Goal: Transaction & Acquisition: Purchase product/service

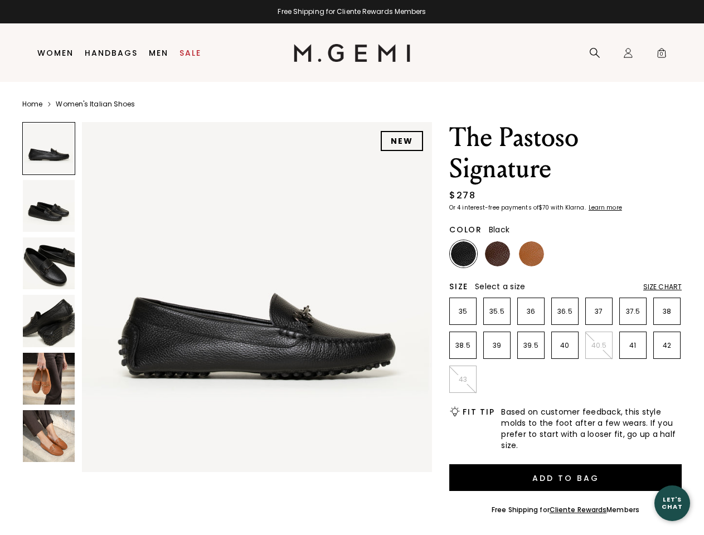
click at [352, 12] on div "Free Shipping for Cliente Rewards Members" at bounding box center [352, 11] width 704 height 9
click at [595, 53] on icon at bounding box center [594, 52] width 11 height 11
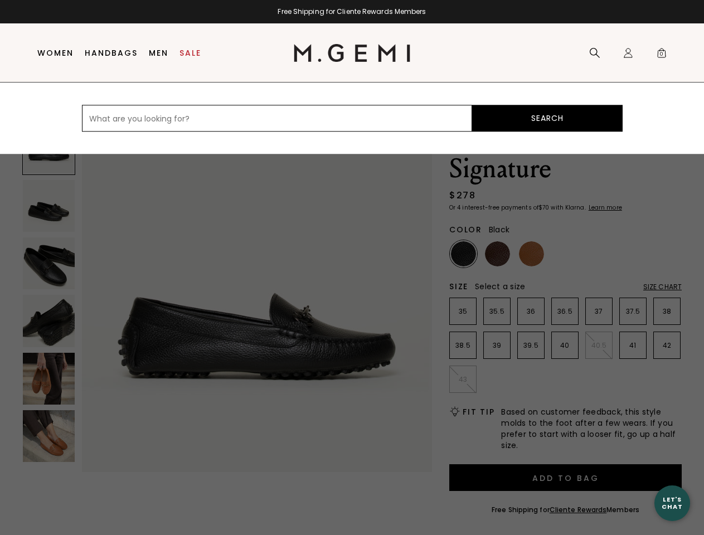
click at [628, 53] on div "Icons/20x20/profile@2x Sign In Orders Rewards Refer a Friend Address Book Call …" at bounding box center [628, 53] width 22 height 59
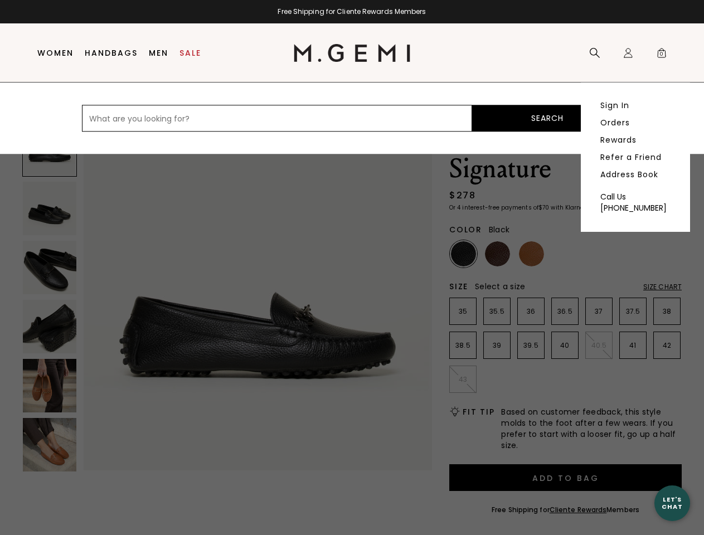
click at [662, 53] on span "0" at bounding box center [661, 55] width 11 height 11
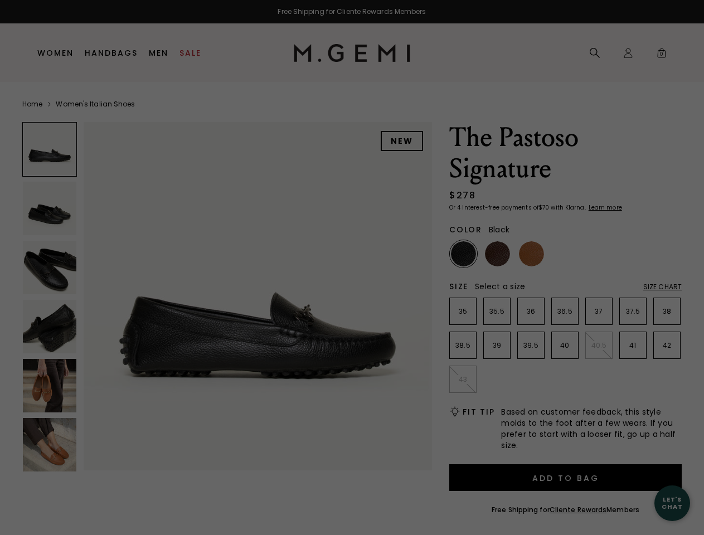
click at [227, 294] on div "Free Shipping for Cliente Rewards Members Icons/20x20/hamburger@2x Women Shop A…" at bounding box center [352, 267] width 704 height 535
click at [48, 148] on div at bounding box center [49, 149] width 55 height 55
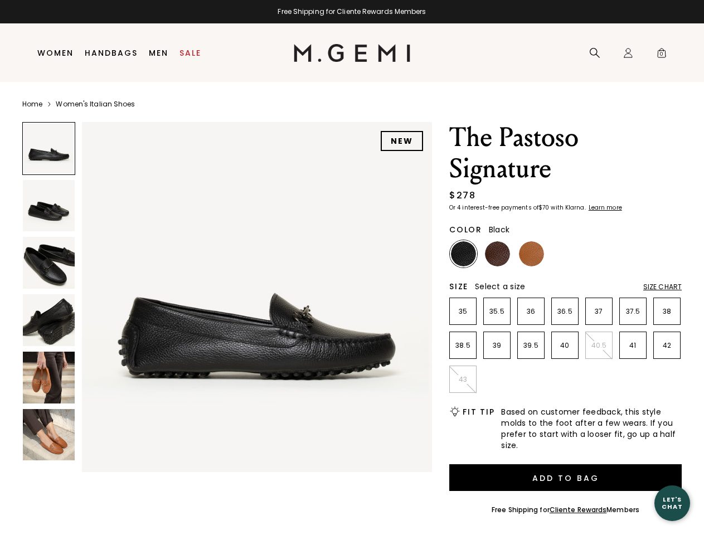
click at [48, 206] on img at bounding box center [49, 206] width 52 height 52
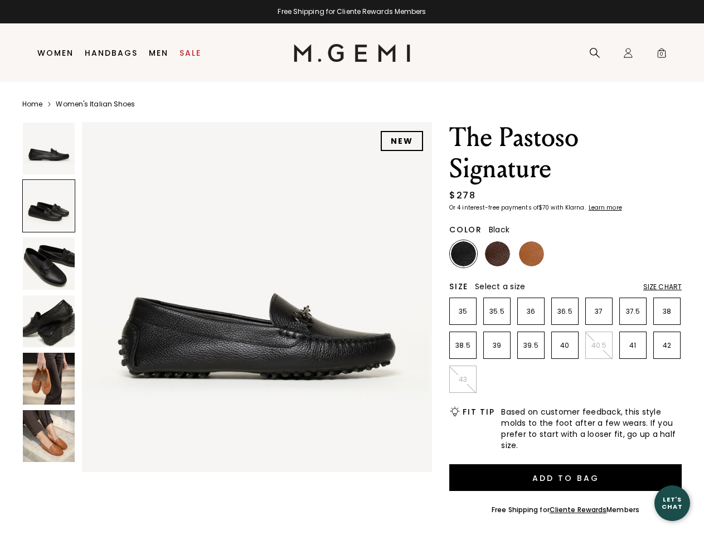
click at [48, 263] on img at bounding box center [49, 263] width 52 height 52
click at [48, 320] on img at bounding box center [49, 321] width 52 height 52
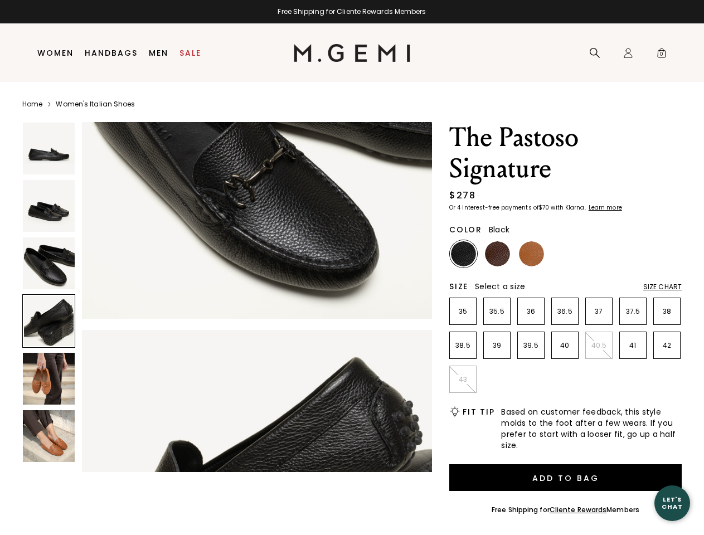
scroll to position [1055, 0]
